Goal: Information Seeking & Learning: Learn about a topic

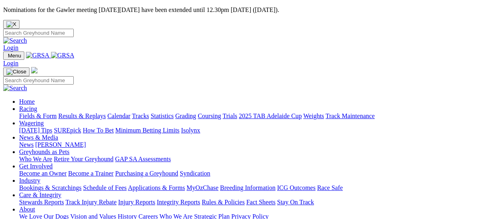
click at [89, 112] on link "Results & Replays" at bounding box center [81, 115] width 47 height 7
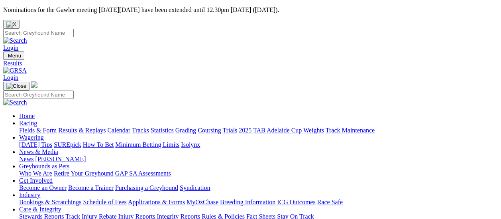
click at [37, 127] on link "Fields & Form" at bounding box center [37, 130] width 37 height 7
click at [80, 127] on link "Results & Replays" at bounding box center [81, 130] width 47 height 7
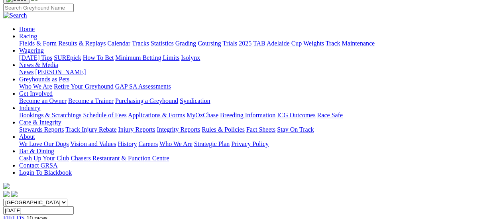
scroll to position [80, 0]
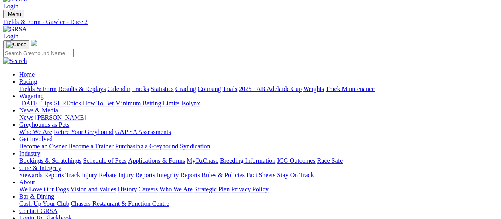
scroll to position [40, 0]
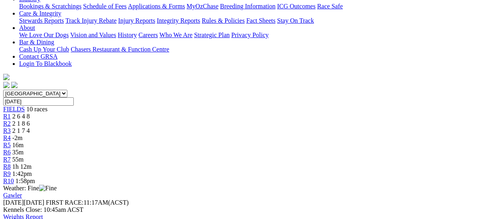
scroll to position [119, 0]
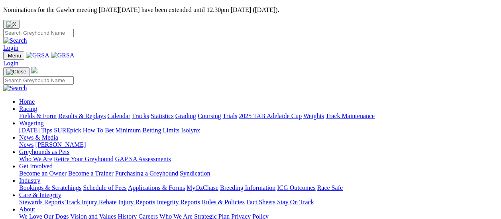
click at [83, 112] on link "Results & Replays" at bounding box center [81, 115] width 47 height 7
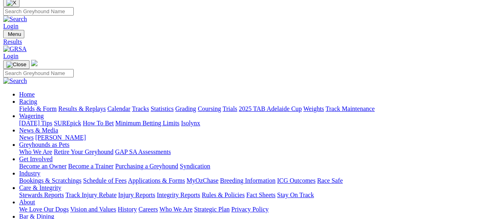
scroll to position [40, 0]
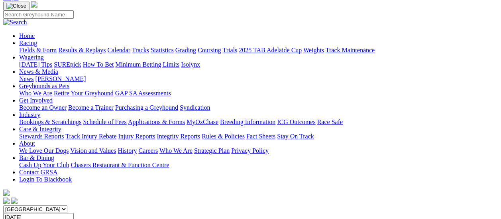
scroll to position [80, 0]
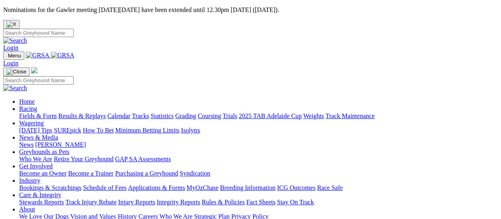
click at [84, 112] on link "Results & Replays" at bounding box center [81, 115] width 47 height 7
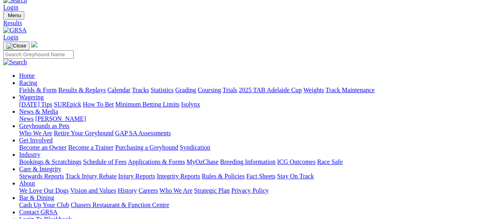
scroll to position [40, 0]
click at [23, 87] on link "Fields & Form" at bounding box center [37, 90] width 37 height 7
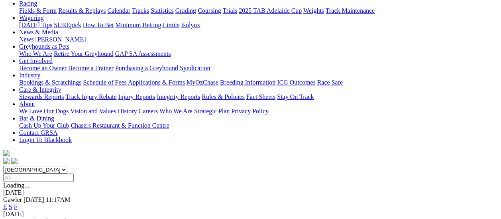
scroll to position [159, 0]
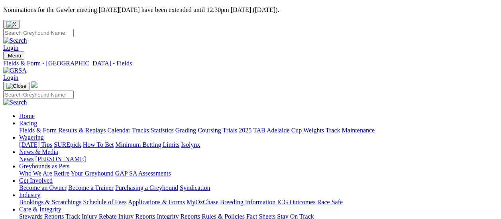
click at [33, 127] on link "Fields & Form" at bounding box center [37, 130] width 37 height 7
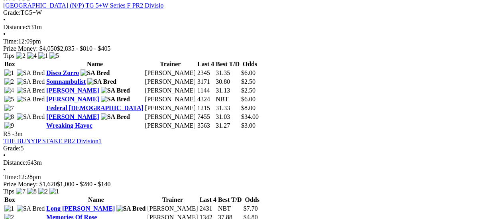
scroll to position [796, 0]
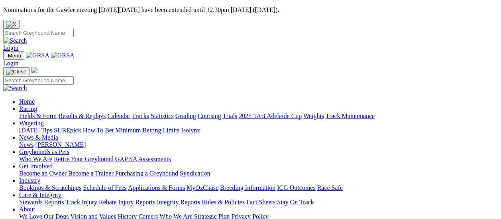
click at [87, 112] on link "Results & Replays" at bounding box center [81, 115] width 47 height 7
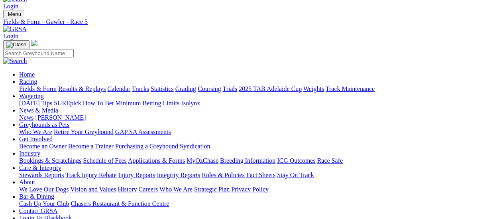
scroll to position [40, 0]
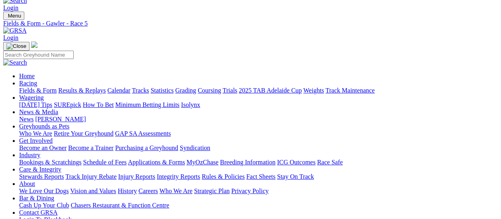
click at [20, 87] on link "Fields & Form" at bounding box center [37, 90] width 37 height 7
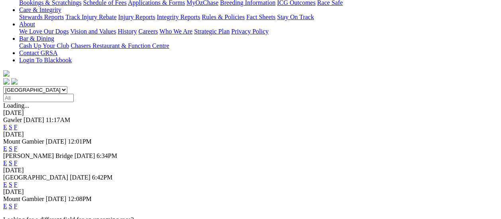
scroll to position [159, 0]
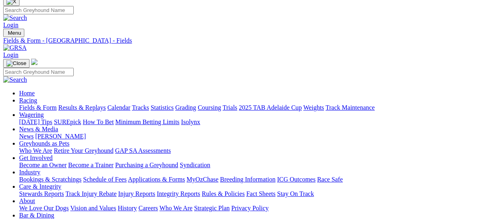
scroll to position [40, 0]
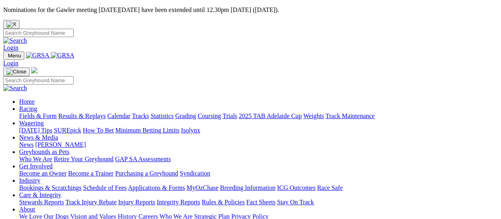
click at [40, 112] on link "Fields & Form" at bounding box center [37, 115] width 37 height 7
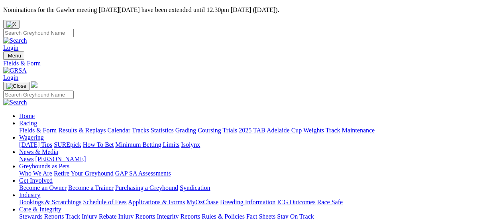
click at [86, 127] on link "Results & Replays" at bounding box center [81, 130] width 47 height 7
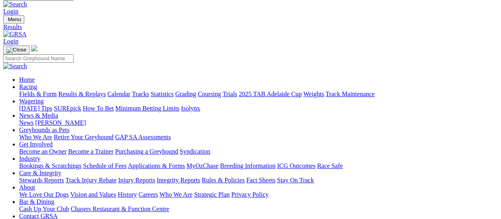
scroll to position [119, 0]
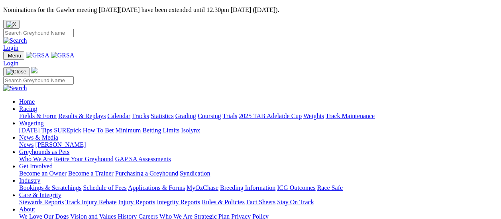
click at [41, 112] on link "Fields & Form" at bounding box center [37, 115] width 37 height 7
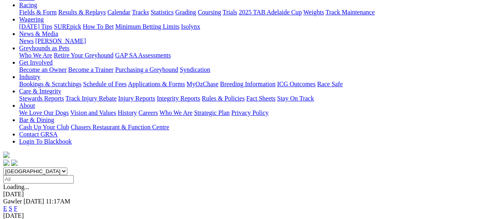
scroll to position [119, 0]
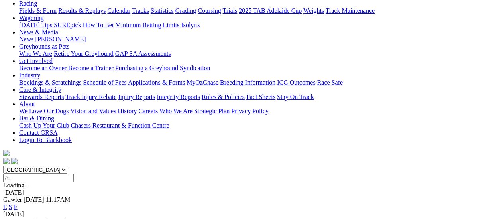
click at [18, 203] on link "F" at bounding box center [16, 206] width 4 height 7
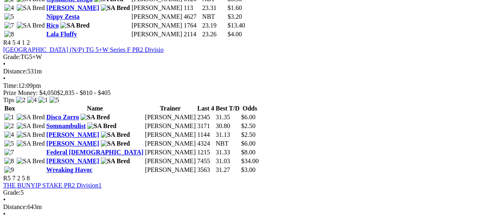
scroll to position [757, 0]
